Goal: Task Accomplishment & Management: Complete application form

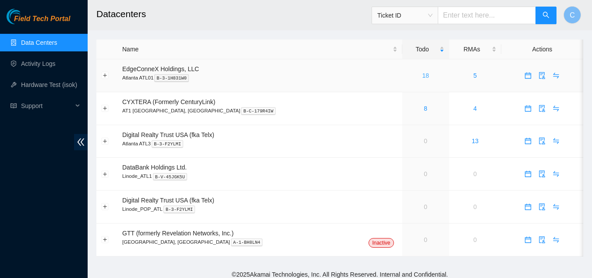
click at [422, 75] on link "18" at bounding box center [425, 75] width 7 height 7
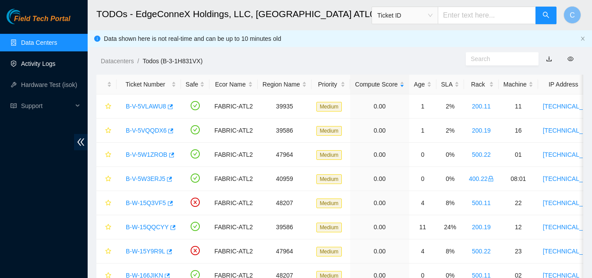
click at [32, 61] on link "Activity Logs" at bounding box center [38, 63] width 35 height 7
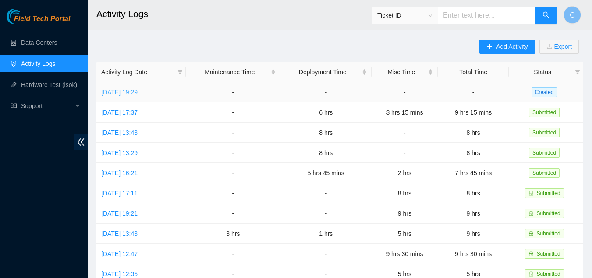
click at [131, 89] on link "[DATE] 19:29" at bounding box center [119, 92] width 36 height 7
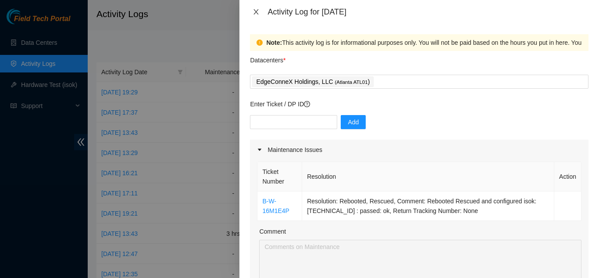
click at [257, 8] on button "Close" at bounding box center [256, 12] width 12 height 8
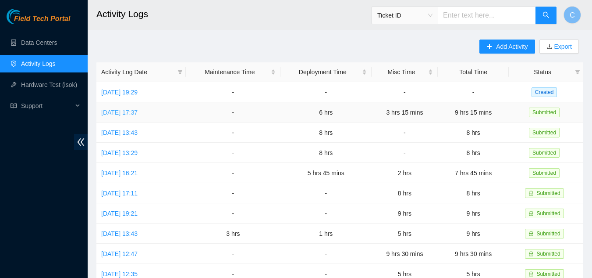
click at [138, 109] on link "[DATE] 17:37" at bounding box center [119, 112] width 36 height 7
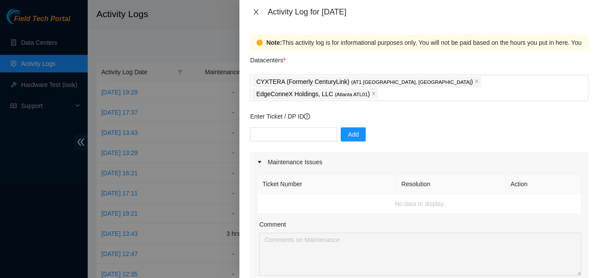
click at [255, 11] on icon "close" at bounding box center [256, 11] width 7 height 7
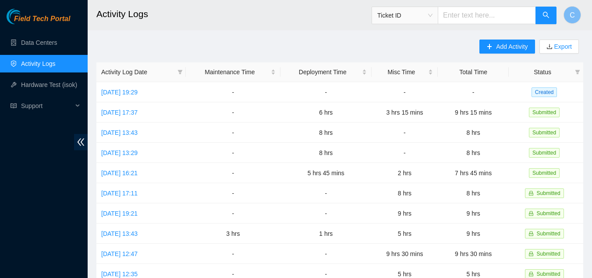
click at [59, 182] on div "Field Tech Portal Data Centers Activity Logs Hardware Test (isok) Support" at bounding box center [44, 143] width 88 height 269
click at [122, 92] on link "[DATE] 19:29" at bounding box center [119, 92] width 36 height 7
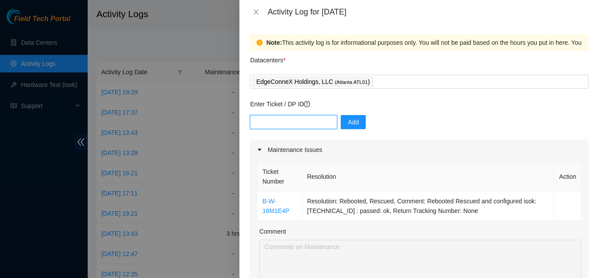
click at [300, 121] on input "text" at bounding box center [293, 122] width 87 height 14
paste input "DP84369"
type input "DP84369"
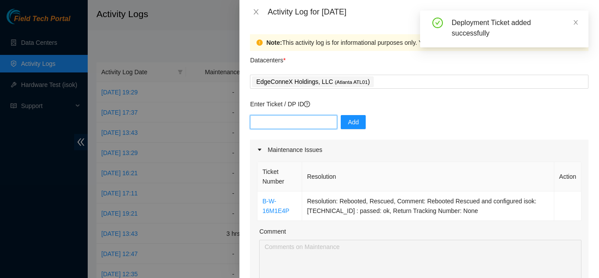
click at [296, 121] on input "text" at bounding box center [293, 122] width 87 height 14
paste input "DP84369"
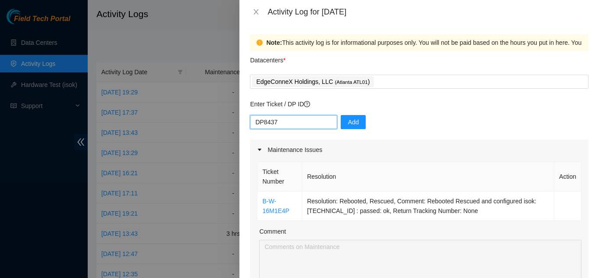
type input "DP84370"
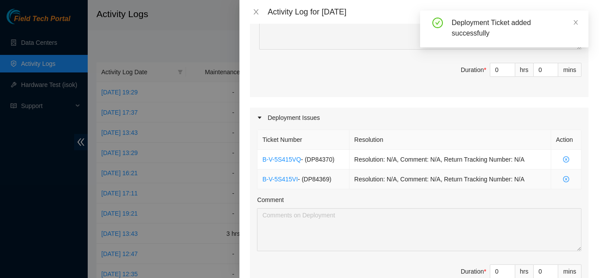
scroll to position [263, 0]
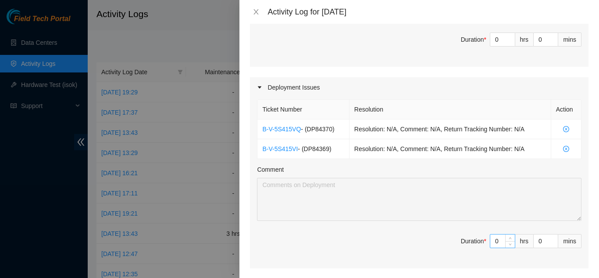
click at [491, 240] on input "0" at bounding box center [502, 240] width 25 height 13
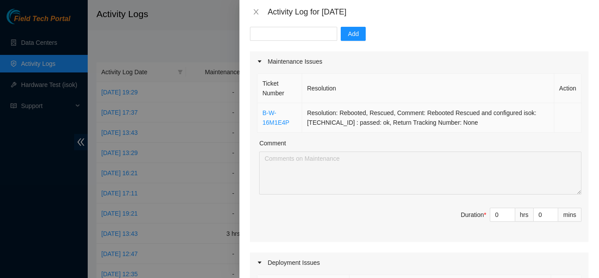
scroll to position [88, 0]
click at [490, 217] on input "0" at bounding box center [502, 214] width 25 height 13
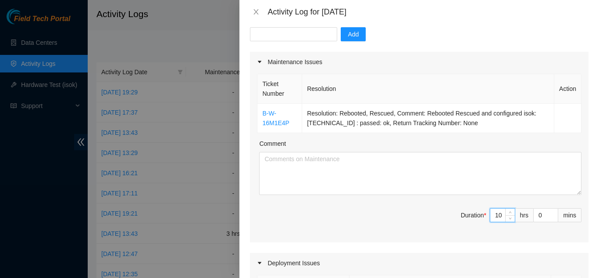
type input "10"
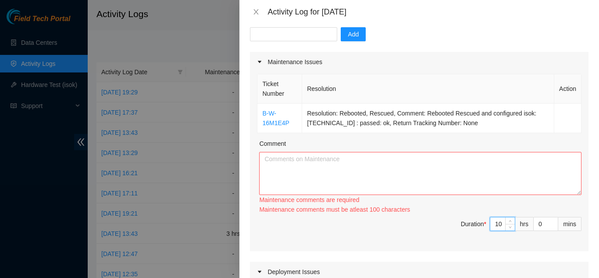
type input "1"
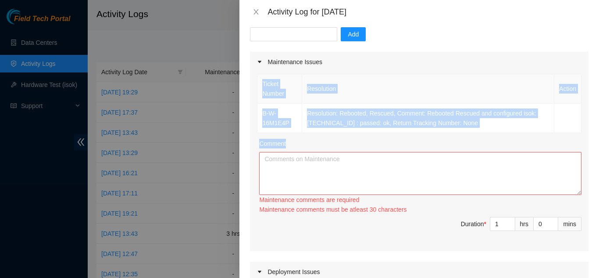
drag, startPoint x: 257, startPoint y: 112, endPoint x: 562, endPoint y: 148, distance: 306.8
click at [562, 148] on div "Ticket Number Resolution Action B-W-16M1E4P Resolution: Rebooted, Rescued, Comm…" at bounding box center [419, 161] width 339 height 179
click at [539, 131] on td "Resolution: Rebooted, Rescued, Comment: Rebooted Rescued and configured isok: […" at bounding box center [428, 117] width 252 height 29
drag, startPoint x: 257, startPoint y: 109, endPoint x: 403, endPoint y: 127, distance: 146.7
click at [403, 127] on div "Ticket Number Resolution Action B-W-16M1E4P Resolution: Rebooted, Rescued, Comm…" at bounding box center [419, 103] width 325 height 59
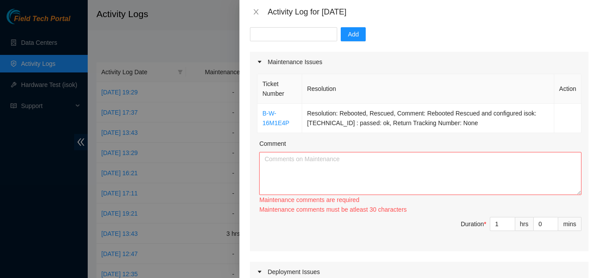
click at [502, 136] on div "Ticket Number Resolution Action B-W-16M1E4P Resolution: Rebooted, Rescued, Comm…" at bounding box center [419, 161] width 339 height 179
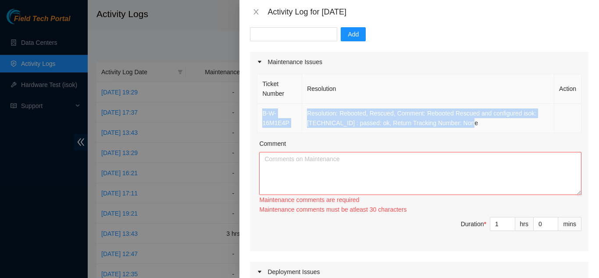
drag, startPoint x: 260, startPoint y: 114, endPoint x: 475, endPoint y: 126, distance: 215.3
click at [475, 126] on tr "B-W-16M1E4P Resolution: Rebooted, Rescued, Comment: Rebooted Rescued and config…" at bounding box center [419, 117] width 324 height 29
copy tr "B-W-16M1E4P Resolution: Rebooted, Rescued, Comment: Rebooted Rescued and config…"
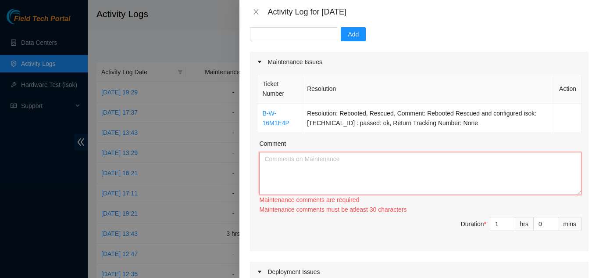
click at [392, 174] on textarea "Comment" at bounding box center [420, 173] width 322 height 43
paste textarea "B-W-16M1E4P Resolution: Rebooted, Rescued, Comment: Rebooted Rescued and config…"
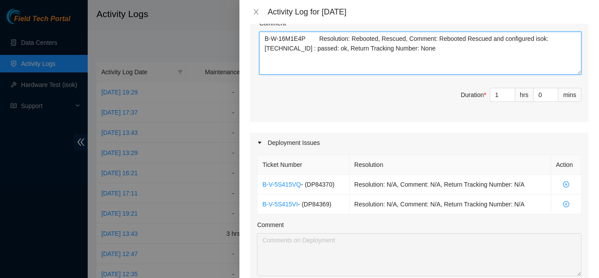
scroll to position [307, 0]
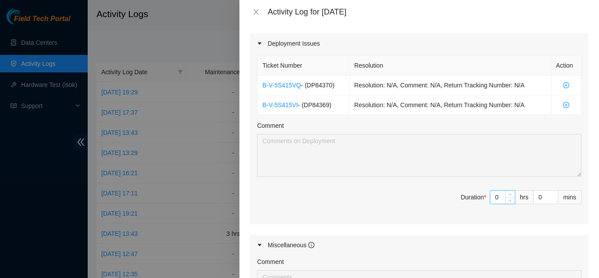
type textarea "B-W-16M1E4P Resolution: Rebooted, Rescued, Comment: Rebooted Rescued and config…"
click at [493, 199] on input "0" at bounding box center [502, 196] width 25 height 13
type input "09"
type input "10"
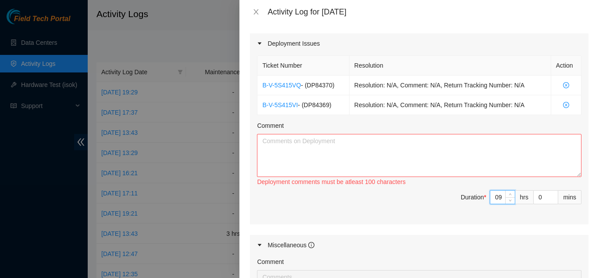
type input "0"
type input "1"
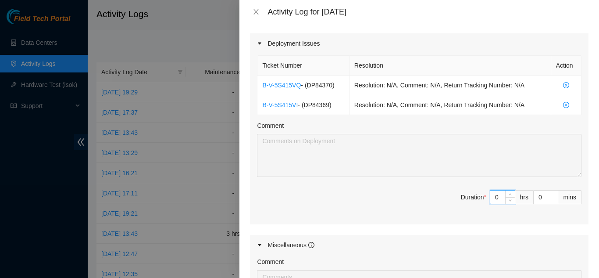
type input "08"
type input "9"
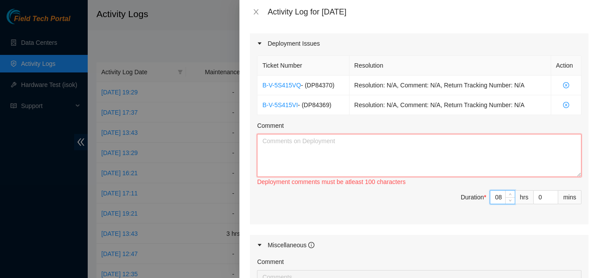
type input "8"
click at [373, 137] on textarea "Comment" at bounding box center [419, 155] width 325 height 43
type textarea "H"
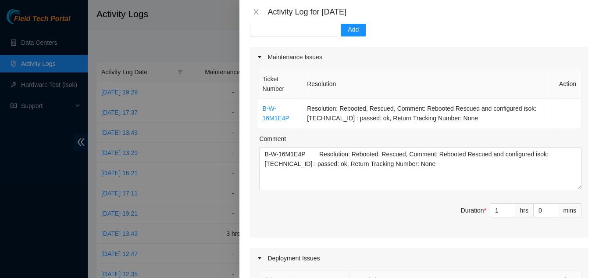
scroll to position [88, 0]
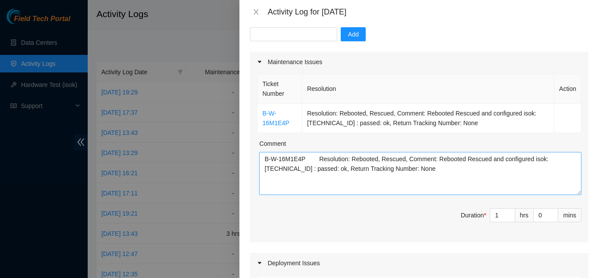
type textarea "Training with [PERSON_NAME] and [PERSON_NAME]: Had them complete the cable runs…"
click at [395, 169] on textarea "B-W-16M1E4P Resolution: Rebooted, Rescued, Comment: Rebooted Rescued and config…" at bounding box center [420, 173] width 322 height 43
click at [495, 216] on input "1" at bounding box center [502, 214] width 25 height 13
type input "8"
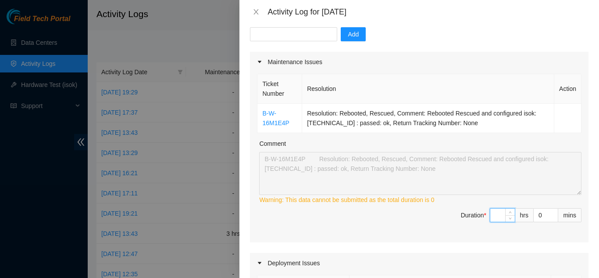
type input "2"
type input "10"
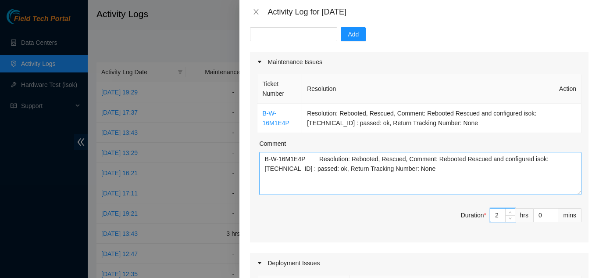
type input "2"
click at [399, 178] on textarea "B-W-16M1E4P Resolution: Rebooted, Rescued, Comment: Rebooted Rescued and config…" at bounding box center [420, 173] width 322 height 43
click at [263, 161] on textarea "B-W-16M1E4P Resolution: Rebooted, Rescued, Comment: Rebooted Rescued and config…" at bounding box center [420, 173] width 322 height 43
click at [267, 178] on textarea "-B-W-16M1E4P Resolution: Rebooted, Rescued, Comment: Rebooted Rescued and confi…" at bounding box center [420, 173] width 322 height 43
click at [260, 179] on textarea "-B-W-16M1E4P Resolution: Rebooted, Rescued, Comment: Rebooted Rescued and confi…" at bounding box center [420, 173] width 322 height 43
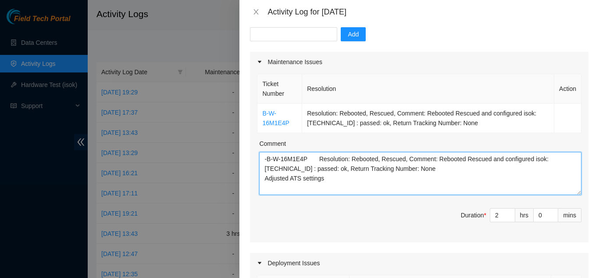
click at [260, 179] on textarea "-B-W-16M1E4P Resolution: Rebooted, Rescued, Comment: Rebooted Rescued and confi…" at bounding box center [420, 173] width 322 height 43
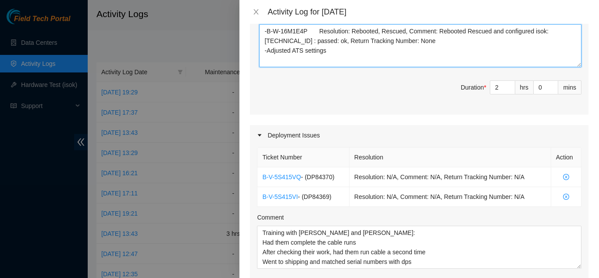
scroll to position [219, 0]
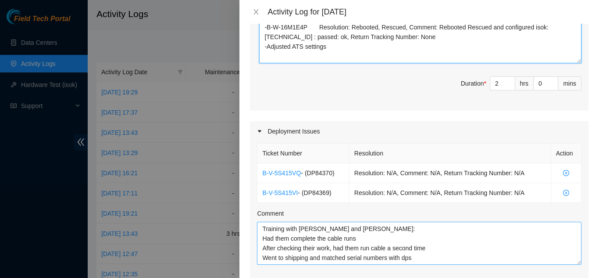
type textarea "-B-W-16M1E4P Resolution: Rebooted, Rescued, Comment: Rebooted Rescued and confi…"
click at [261, 228] on textarea "Training with [PERSON_NAME] and [PERSON_NAME]: Had them complete the cable runs…" at bounding box center [419, 242] width 325 height 43
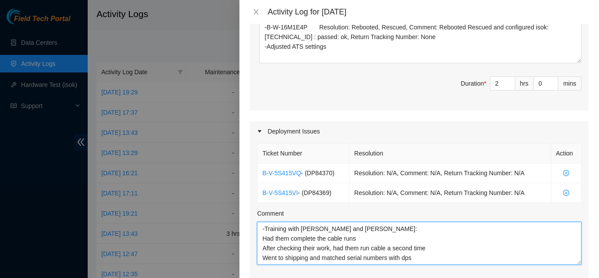
click at [260, 240] on textarea "-Training with [PERSON_NAME] and [PERSON_NAME]: Had them complete the cable run…" at bounding box center [419, 242] width 325 height 43
click at [264, 246] on textarea "-Training with [PERSON_NAME] and [PERSON_NAME]: -Had them complete the cable ru…" at bounding box center [419, 242] width 325 height 43
click at [262, 257] on textarea "-Training with [PERSON_NAME] and [PERSON_NAME]: -Had them complete the cable ru…" at bounding box center [419, 242] width 325 height 43
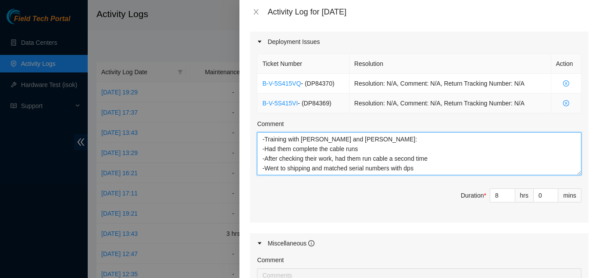
scroll to position [483, 0]
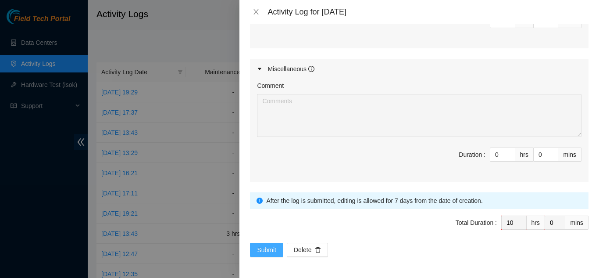
type textarea "-Training with [PERSON_NAME] and [PERSON_NAME]: -Had them complete the cable ru…"
click at [265, 253] on span "Submit" at bounding box center [266, 250] width 19 height 10
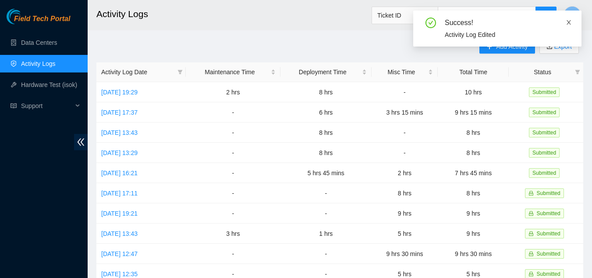
click at [569, 22] on icon "close" at bounding box center [569, 22] width 4 height 4
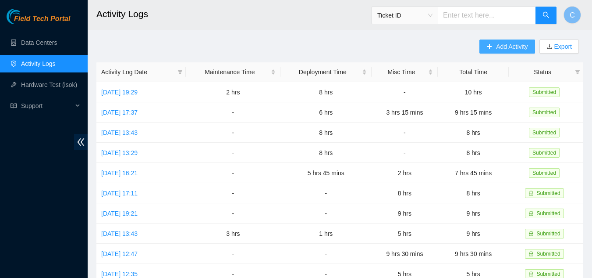
click at [496, 53] on button "Add Activity" at bounding box center [507, 46] width 55 height 14
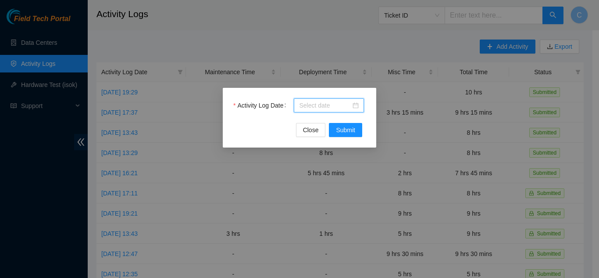
click at [308, 107] on input "Activity Log Date" at bounding box center [325, 105] width 52 height 10
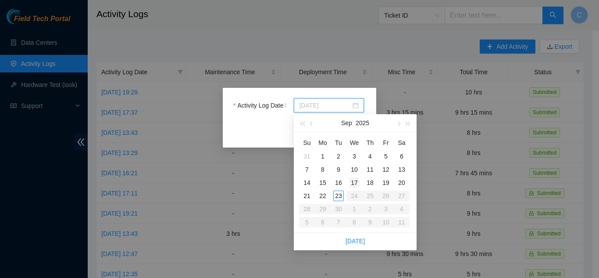
type input "[DATE]"
click at [339, 195] on div "23" at bounding box center [338, 195] width 11 height 11
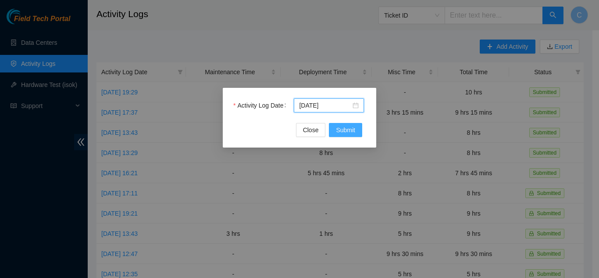
click at [343, 133] on span "Submit" at bounding box center [345, 130] width 19 height 10
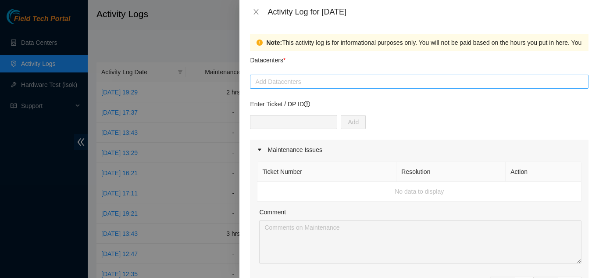
click at [312, 79] on div at bounding box center [419, 81] width 334 height 11
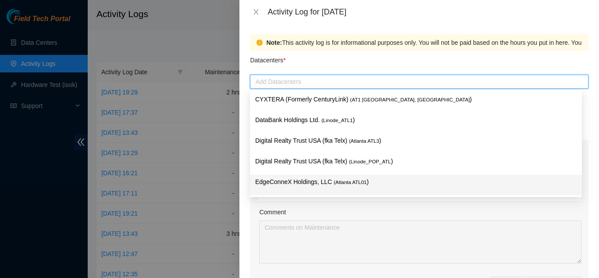
click at [300, 180] on p "EdgeConneX Holdings, LLC ( [GEOGRAPHIC_DATA] ATL01 )" at bounding box center [415, 182] width 321 height 10
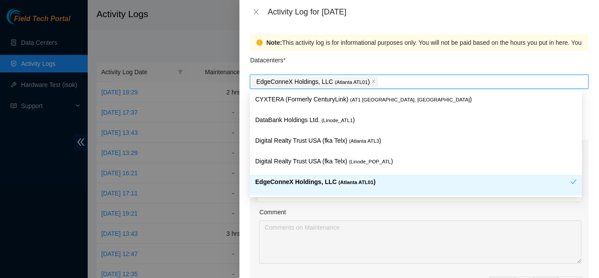
click at [341, 209] on div "Comment" at bounding box center [420, 213] width 322 height 13
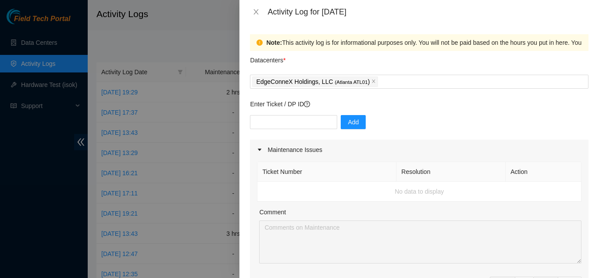
scroll to position [44, 0]
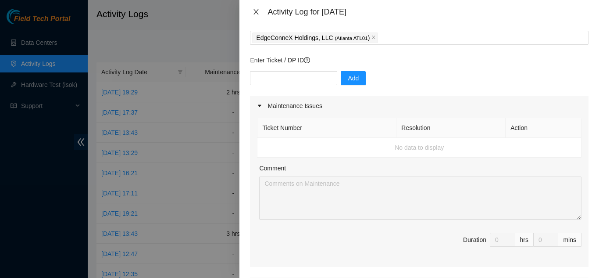
click at [255, 8] on button "Close" at bounding box center [256, 12] width 12 height 8
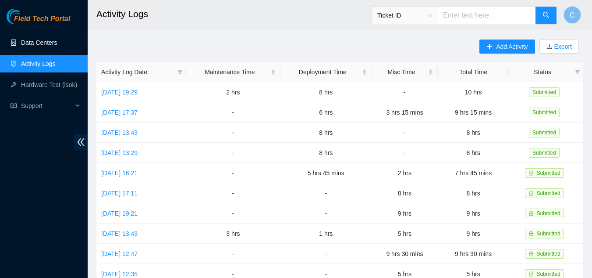
click at [27, 41] on link "Data Centers" at bounding box center [39, 42] width 36 height 7
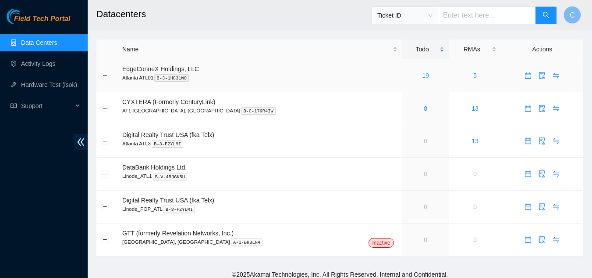
click at [422, 74] on link "19" at bounding box center [425, 75] width 7 height 7
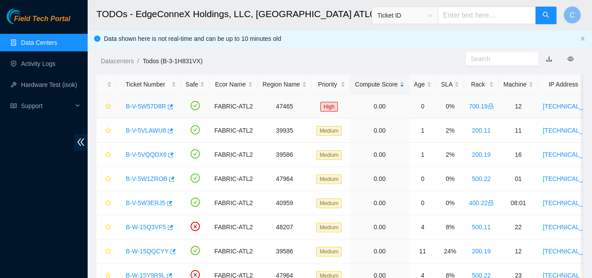
click at [150, 107] on link "B-V-5W57D8R" at bounding box center [146, 106] width 40 height 7
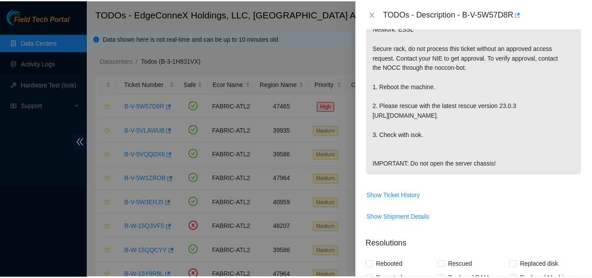
scroll to position [219, 0]
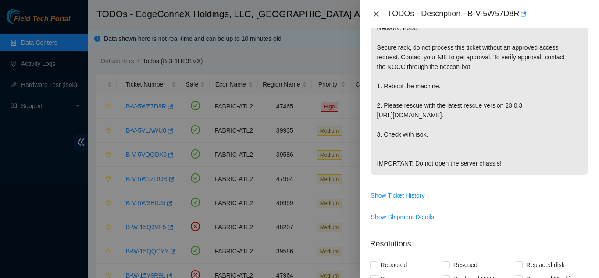
click at [375, 14] on icon "close" at bounding box center [376, 14] width 7 height 7
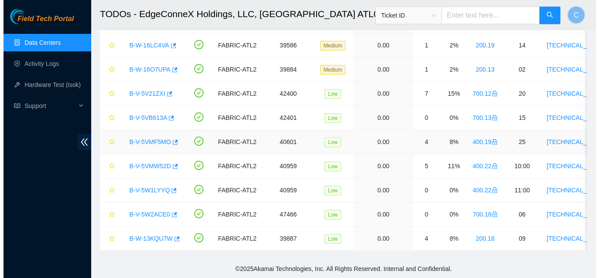
scroll to position [309, 0]
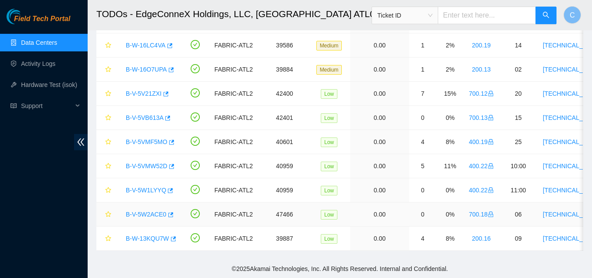
click at [146, 210] on link "B-V-5W2ACE0" at bounding box center [146, 213] width 41 height 7
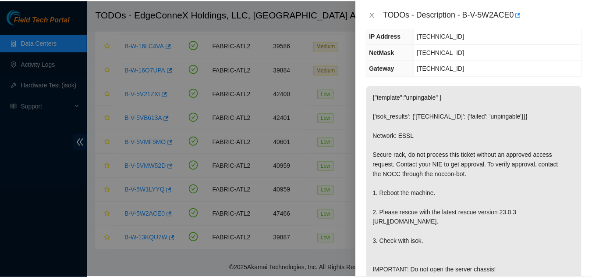
scroll to position [88, 0]
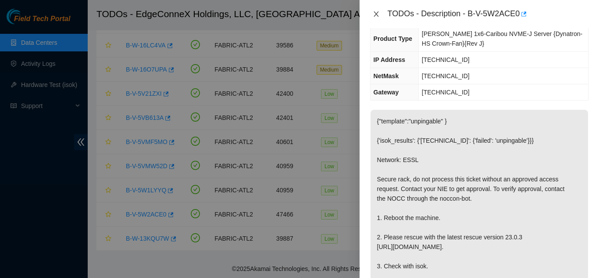
click at [376, 14] on icon "close" at bounding box center [376, 13] width 5 height 5
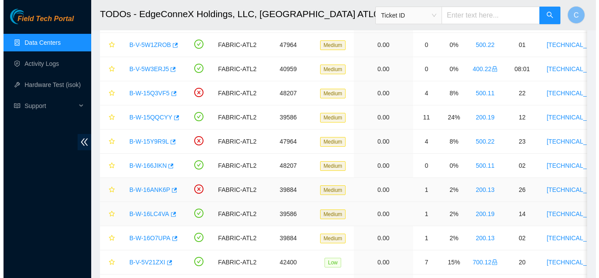
scroll to position [133, 0]
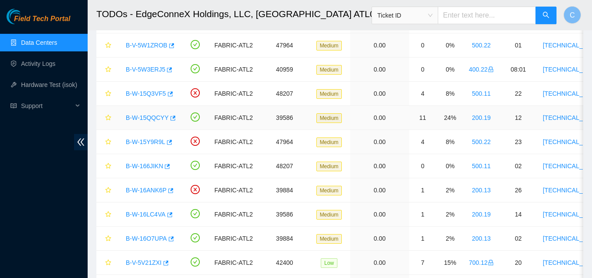
click at [159, 117] on link "B-W-15QQCYY" at bounding box center [147, 117] width 43 height 7
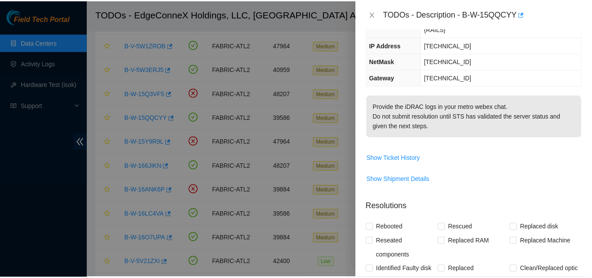
scroll to position [88, 0]
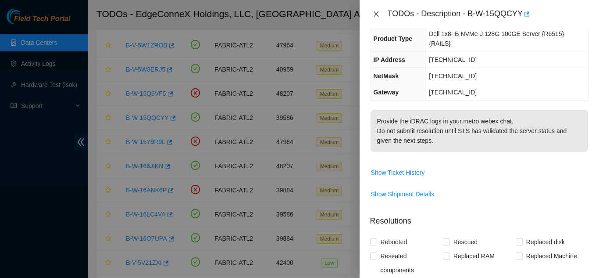
click at [377, 10] on button "Close" at bounding box center [376, 14] width 12 height 8
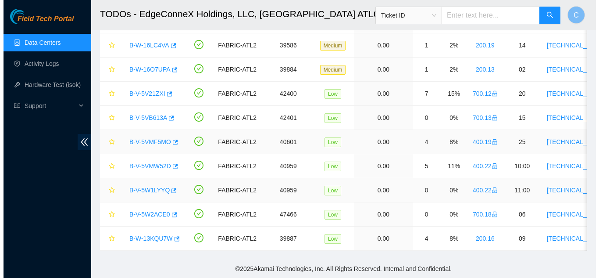
scroll to position [309, 0]
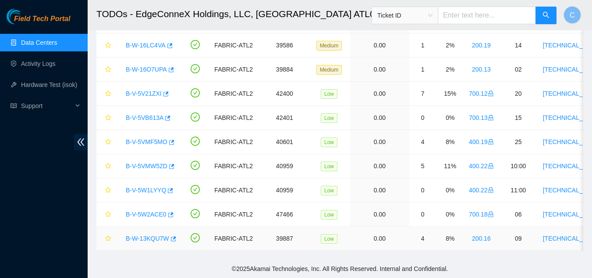
click at [136, 235] on link "B-W-13KQU7W" at bounding box center [147, 238] width 43 height 7
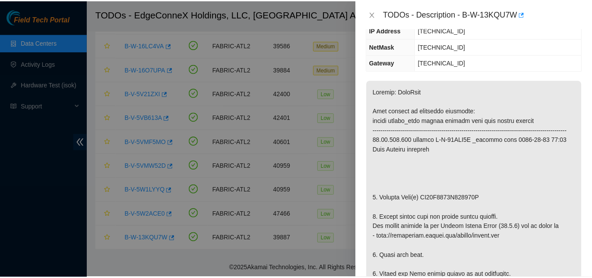
scroll to position [132, 0]
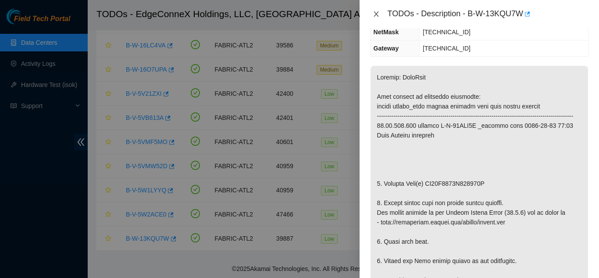
click at [377, 11] on icon "close" at bounding box center [376, 14] width 7 height 7
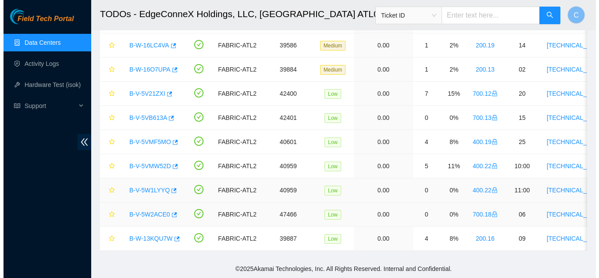
scroll to position [141, 0]
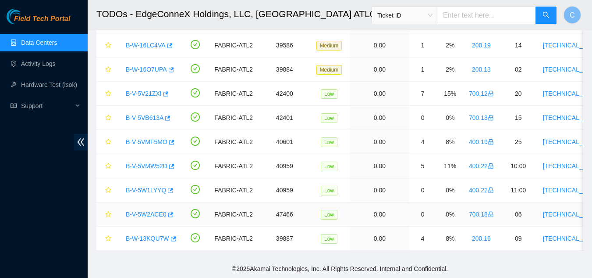
click at [152, 210] on link "B-V-5W2ACE0" at bounding box center [146, 213] width 41 height 7
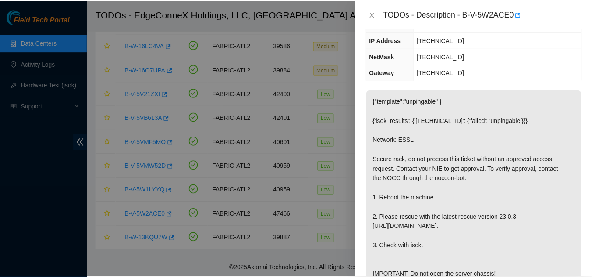
scroll to position [132, 0]
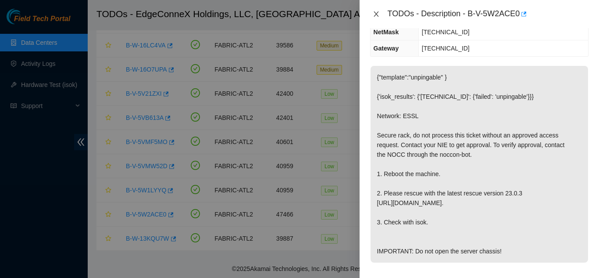
click at [378, 14] on icon "close" at bounding box center [376, 14] width 7 height 7
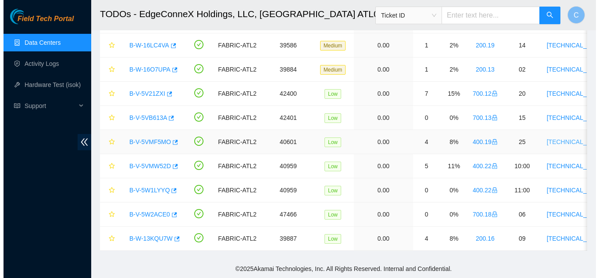
scroll to position [141, 0]
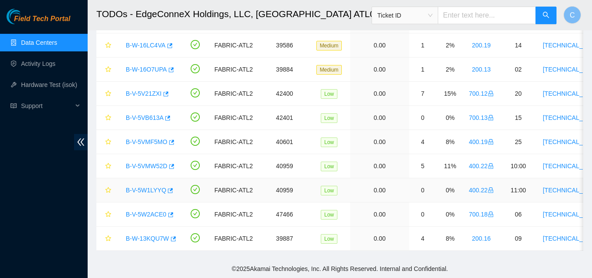
click at [139, 186] on link "B-V-5W1LYYQ" at bounding box center [146, 189] width 40 height 7
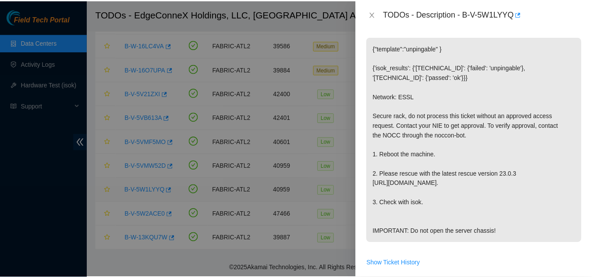
scroll to position [112, 0]
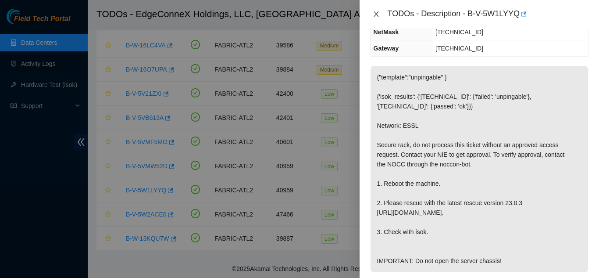
click at [373, 12] on icon "close" at bounding box center [376, 14] width 7 height 7
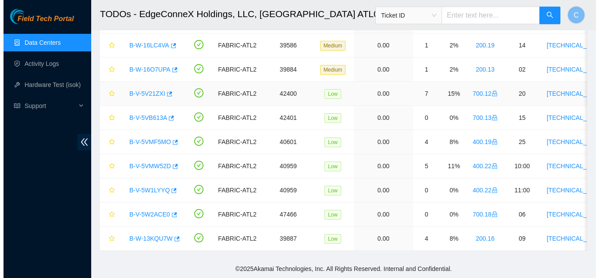
scroll to position [141, 0]
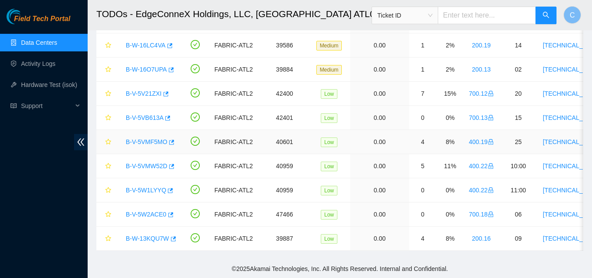
click at [150, 138] on link "B-V-5VMF5MO" at bounding box center [147, 141] width 42 height 7
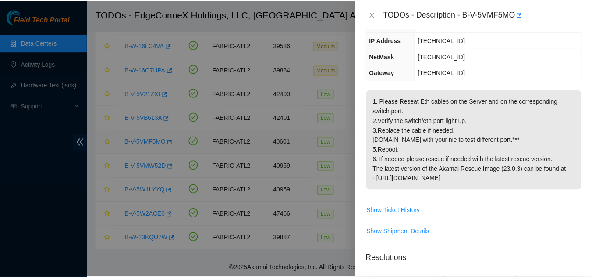
scroll to position [132, 0]
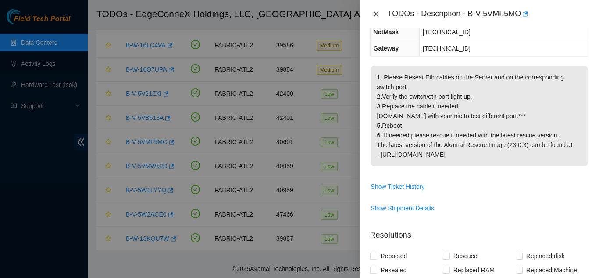
click at [378, 15] on icon "close" at bounding box center [376, 14] width 7 height 7
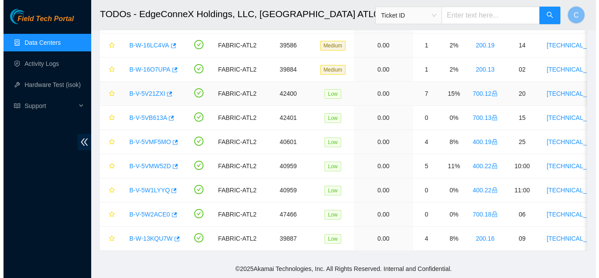
scroll to position [141, 0]
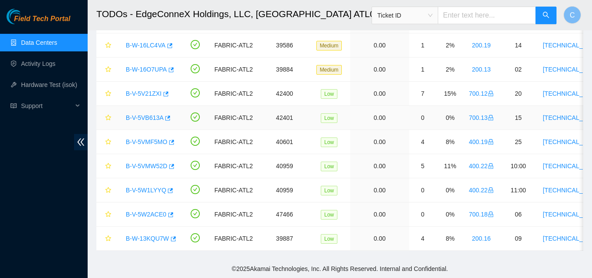
click at [146, 114] on link "B-V-5VB613A" at bounding box center [145, 117] width 38 height 7
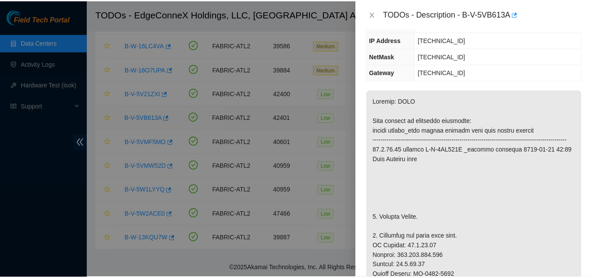
scroll to position [132, 0]
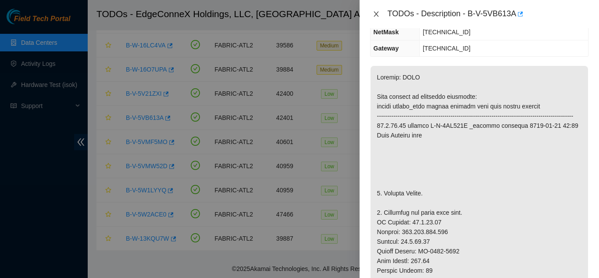
click at [381, 14] on button "Close" at bounding box center [376, 14] width 12 height 8
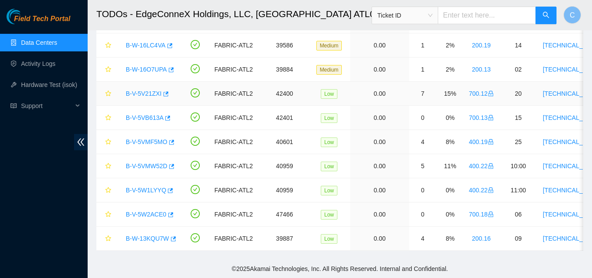
click at [146, 90] on link "B-V-5V21ZXI" at bounding box center [144, 93] width 36 height 7
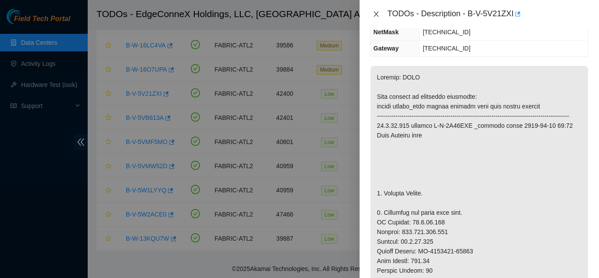
click at [376, 14] on icon "close" at bounding box center [376, 13] width 5 height 5
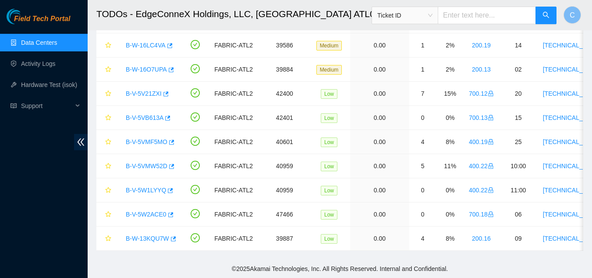
scroll to position [141, 0]
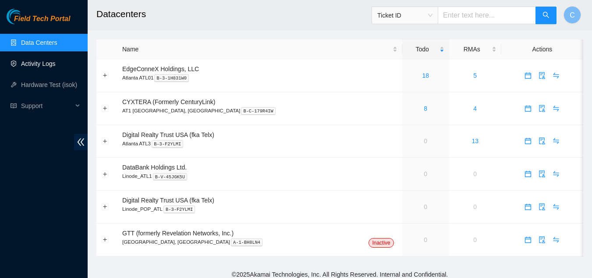
click at [36, 67] on link "Activity Logs" at bounding box center [38, 63] width 35 height 7
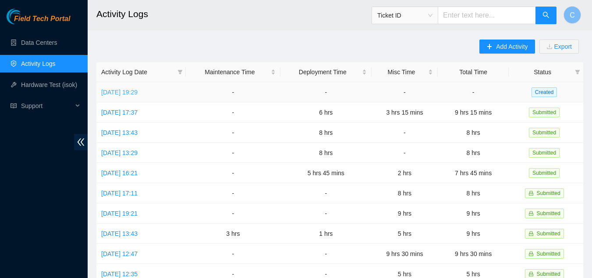
click at [133, 92] on link "Mon, 22 Sep 2025 19:29" at bounding box center [119, 92] width 36 height 7
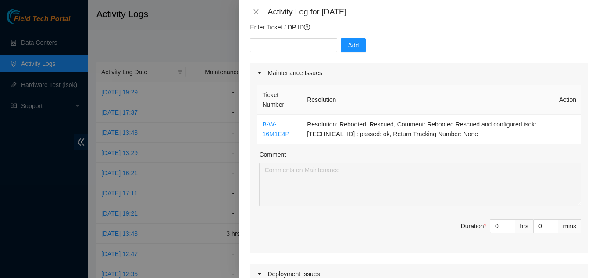
scroll to position [44, 0]
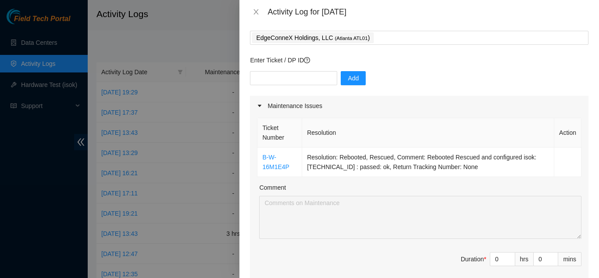
click at [253, 7] on div "Activity Log for 22-09-2025" at bounding box center [419, 12] width 339 height 10
click at [255, 13] on icon "close" at bounding box center [256, 11] width 5 height 5
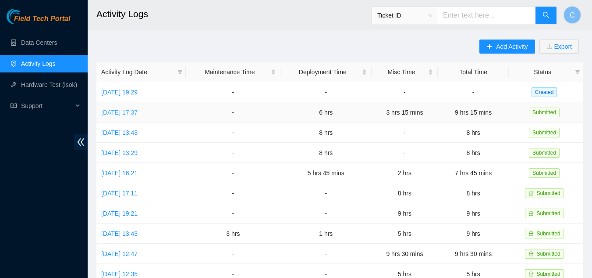
click at [138, 109] on link "Fri, 19 Sep 2025 17:37" at bounding box center [119, 112] width 36 height 7
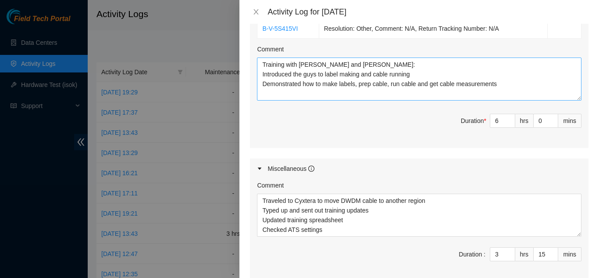
scroll to position [395, 0]
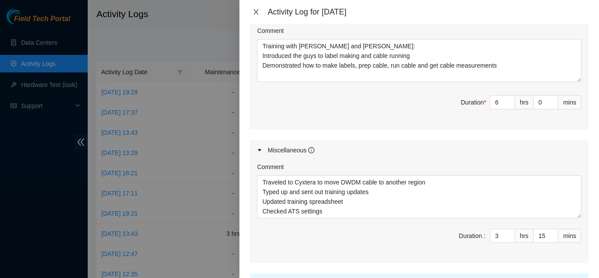
click at [257, 13] on icon "close" at bounding box center [256, 11] width 7 height 7
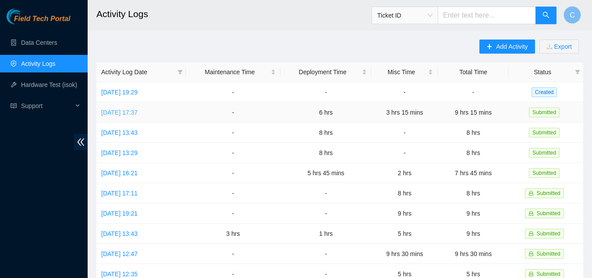
click at [124, 114] on link "Fri, 19 Sep 2025 17:37" at bounding box center [119, 112] width 36 height 7
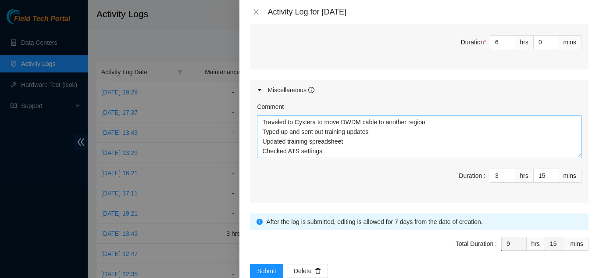
scroll to position [464, 0]
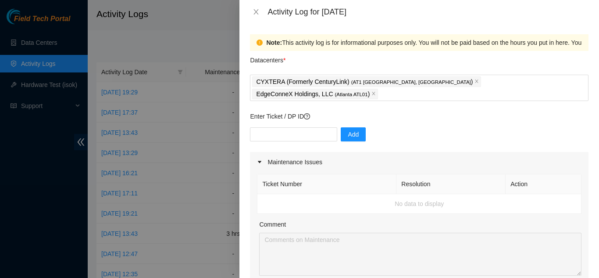
scroll to position [464, 0]
